Goal: Information Seeking & Learning: Learn about a topic

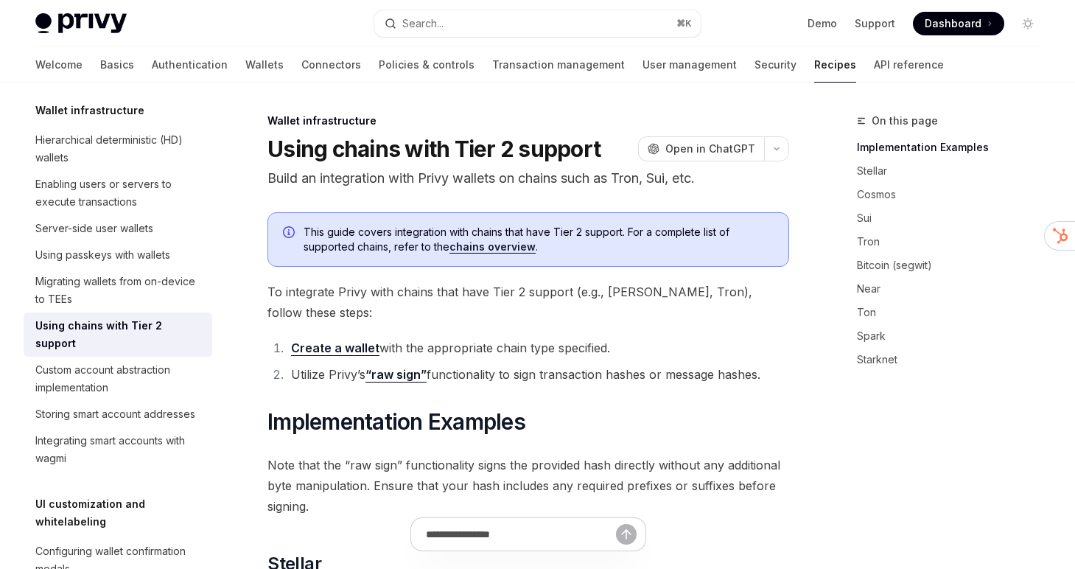
click at [115, 327] on div "Using chains with Tier 2 support" at bounding box center [119, 334] width 168 height 35
type textarea "*"
click at [484, 13] on button "Search... ⌘ K" at bounding box center [537, 23] width 327 height 27
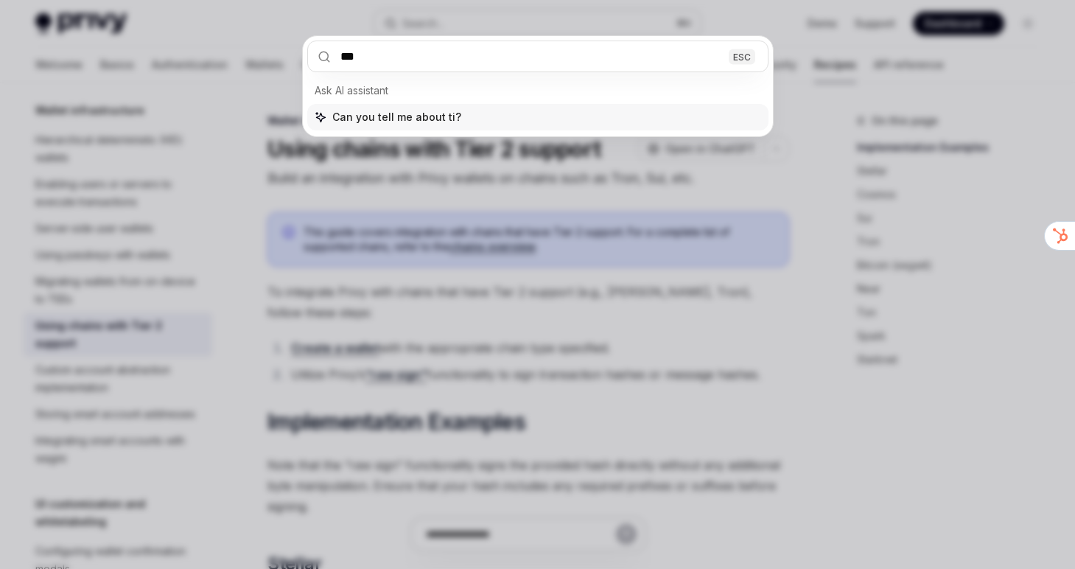
type input "****"
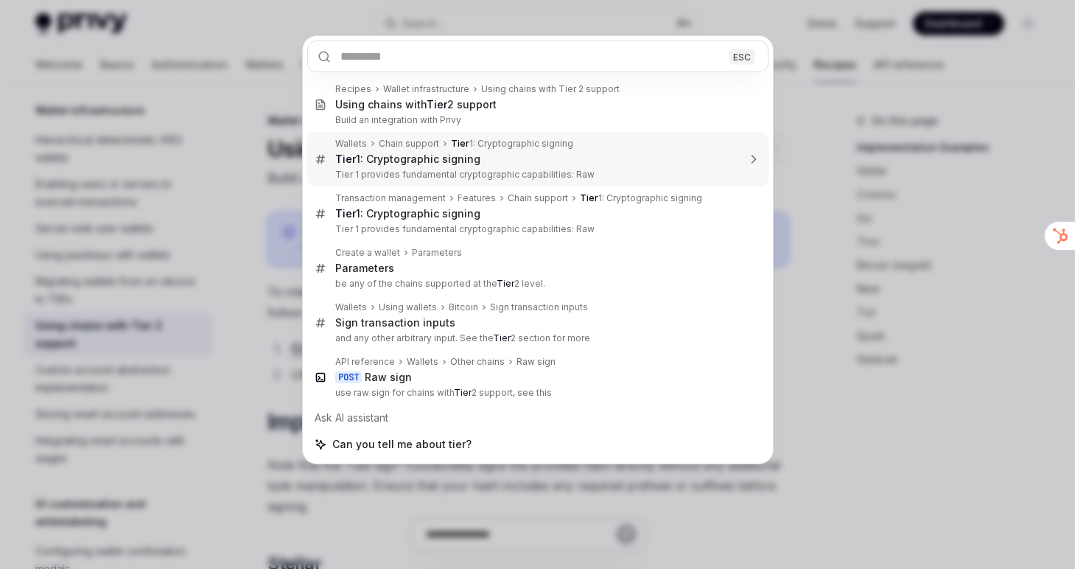
type textarea "*"
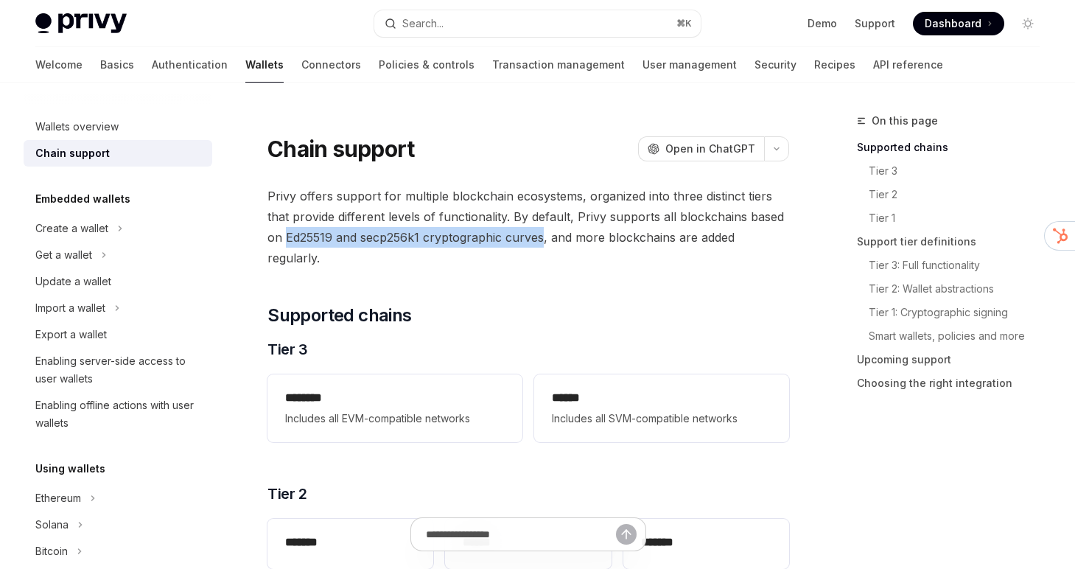
drag, startPoint x: 287, startPoint y: 236, endPoint x: 543, endPoint y: 240, distance: 256.6
click at [543, 240] on span "Privy offers support for multiple blockchain ecosystems, organized into three d…" at bounding box center [529, 227] width 522 height 83
copy span "Ed25519 and secp256k1 cryptographic curves"
